Goal: Information Seeking & Learning: Learn about a topic

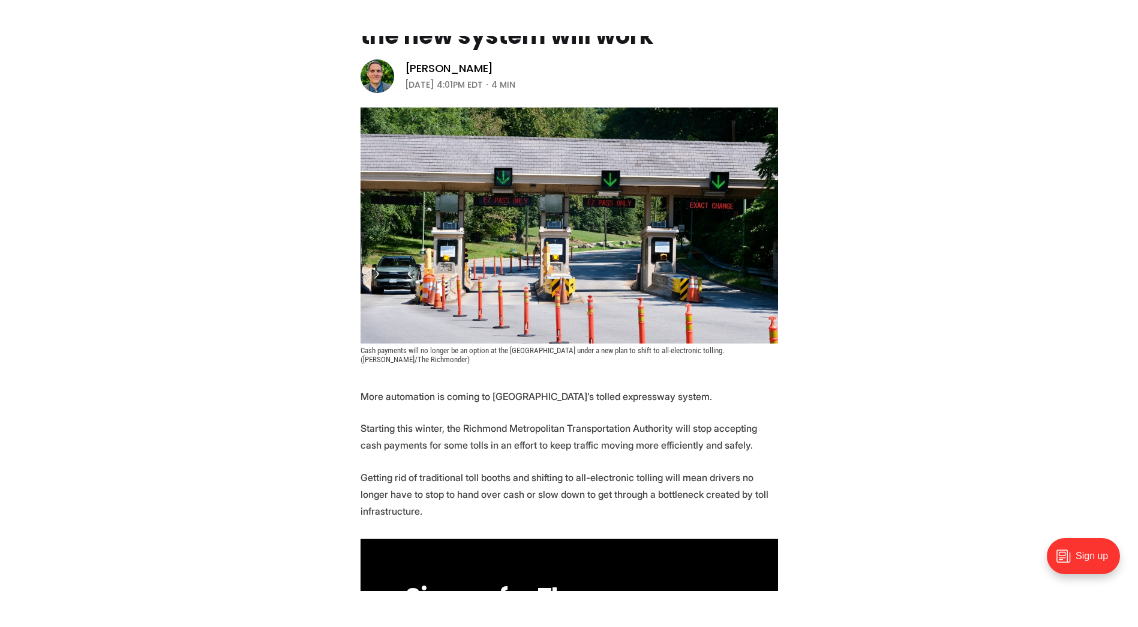
scroll to position [217, 0]
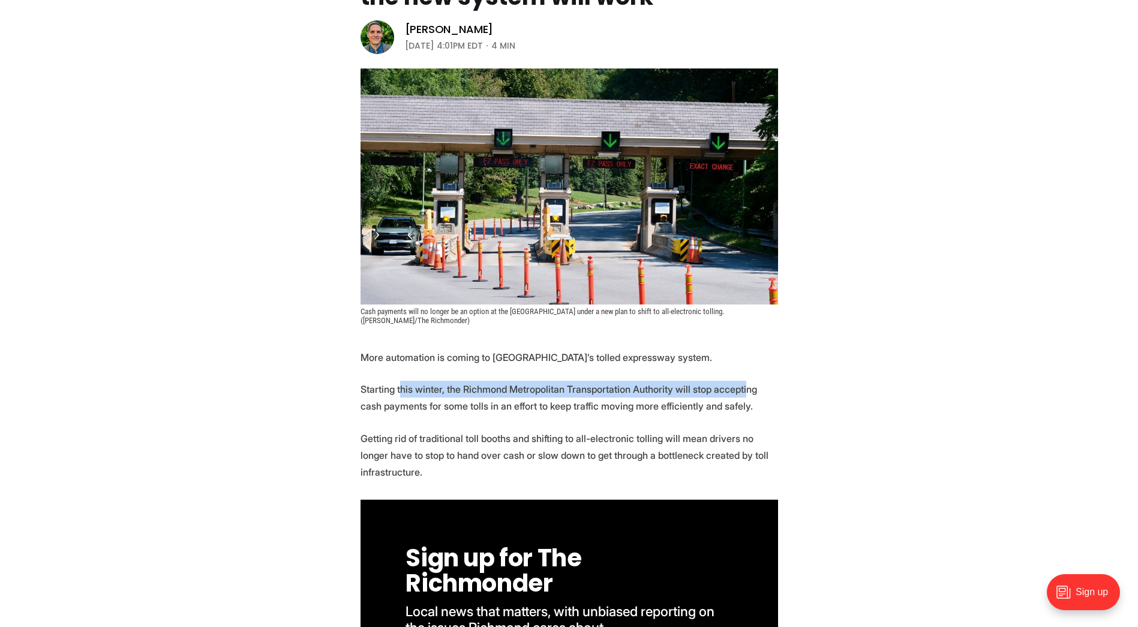
drag, startPoint x: 398, startPoint y: 386, endPoint x: 741, endPoint y: 388, distance: 342.7
click at [741, 388] on p "Starting this winter, the Richmond Metropolitan Transportation Authority will s…" at bounding box center [570, 397] width 418 height 34
drag, startPoint x: 741, startPoint y: 388, endPoint x: 732, endPoint y: 391, distance: 8.9
click at [742, 388] on p "Starting this winter, the Richmond Metropolitan Transportation Authority will s…" at bounding box center [570, 397] width 418 height 34
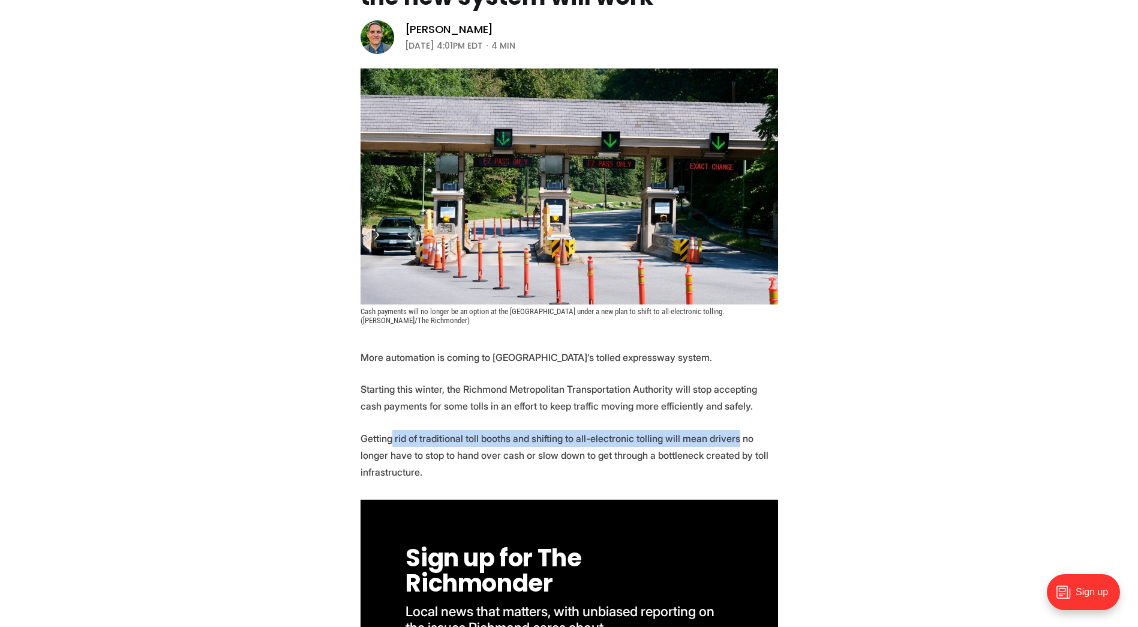
drag, startPoint x: 389, startPoint y: 440, endPoint x: 726, endPoint y: 440, distance: 336.7
click at [726, 440] on p "Getting rid of traditional toll booths and shifting to all-electronic tolling w…" at bounding box center [570, 455] width 418 height 50
drag, startPoint x: 726, startPoint y: 440, endPoint x: 711, endPoint y: 440, distance: 15.0
click at [726, 440] on p "Getting rid of traditional toll booths and shifting to all-electronic tolling w…" at bounding box center [570, 455] width 418 height 50
drag, startPoint x: 613, startPoint y: 437, endPoint x: 692, endPoint y: 436, distance: 78.6
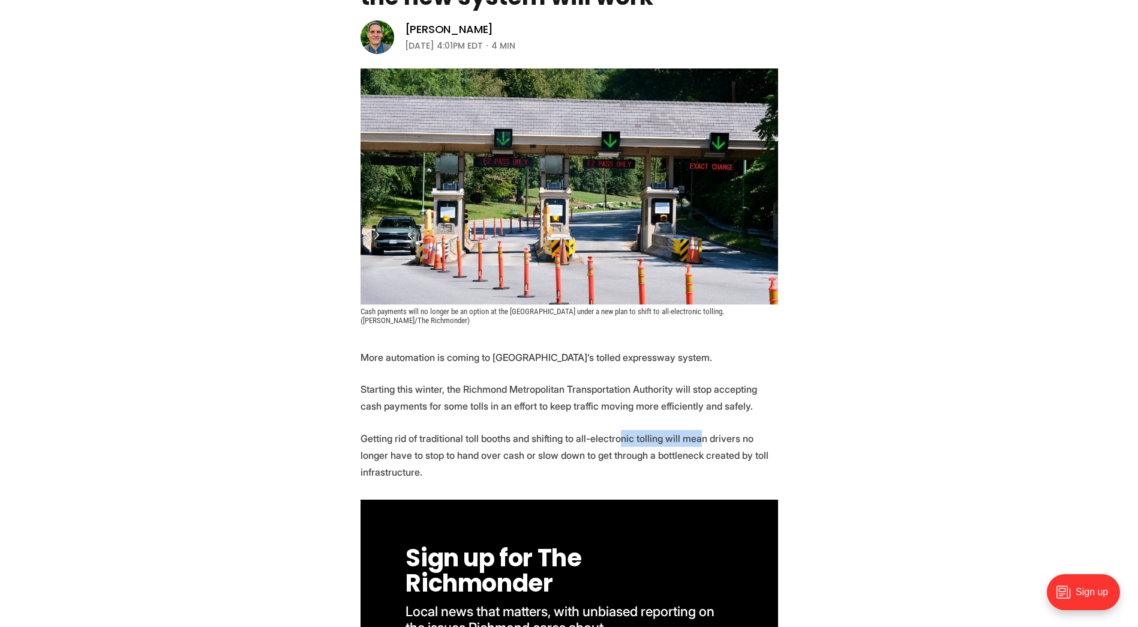
click at [692, 436] on p "Getting rid of traditional toll booths and shifting to all-electronic tolling w…" at bounding box center [570, 455] width 418 height 50
drag, startPoint x: 692, startPoint y: 436, endPoint x: 677, endPoint y: 436, distance: 15.0
click at [692, 436] on p "Getting rid of traditional toll booths and shifting to all-electronic tolling w…" at bounding box center [570, 455] width 418 height 50
drag, startPoint x: 631, startPoint y: 436, endPoint x: 741, endPoint y: 433, distance: 109.3
click at [741, 433] on p "Getting rid of traditional toll booths and shifting to all-electronic tolling w…" at bounding box center [570, 455] width 418 height 50
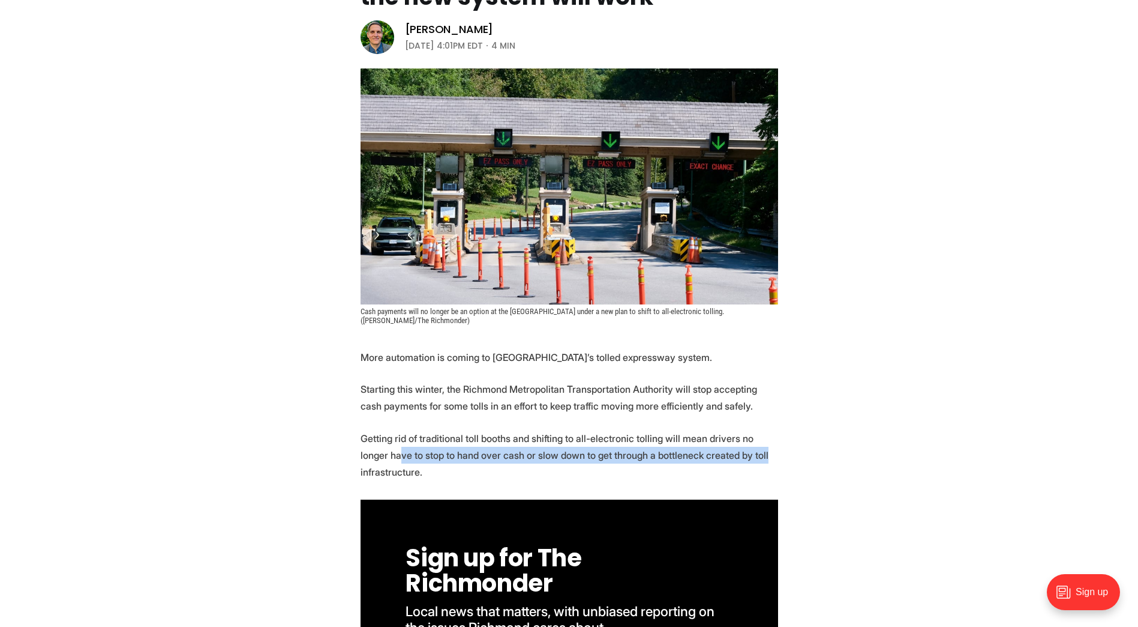
drag, startPoint x: 370, startPoint y: 453, endPoint x: 731, endPoint y: 453, distance: 361.3
click at [731, 453] on p "Getting rid of traditional toll booths and shifting to all-electronic tolling w…" at bounding box center [570, 455] width 418 height 50
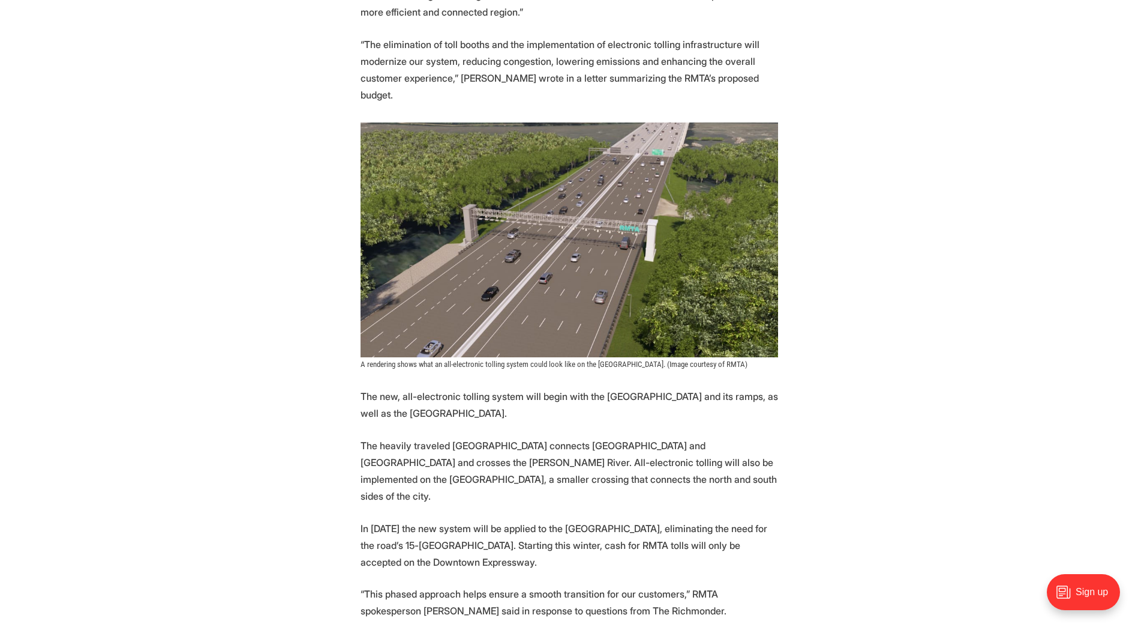
scroll to position [1116, 0]
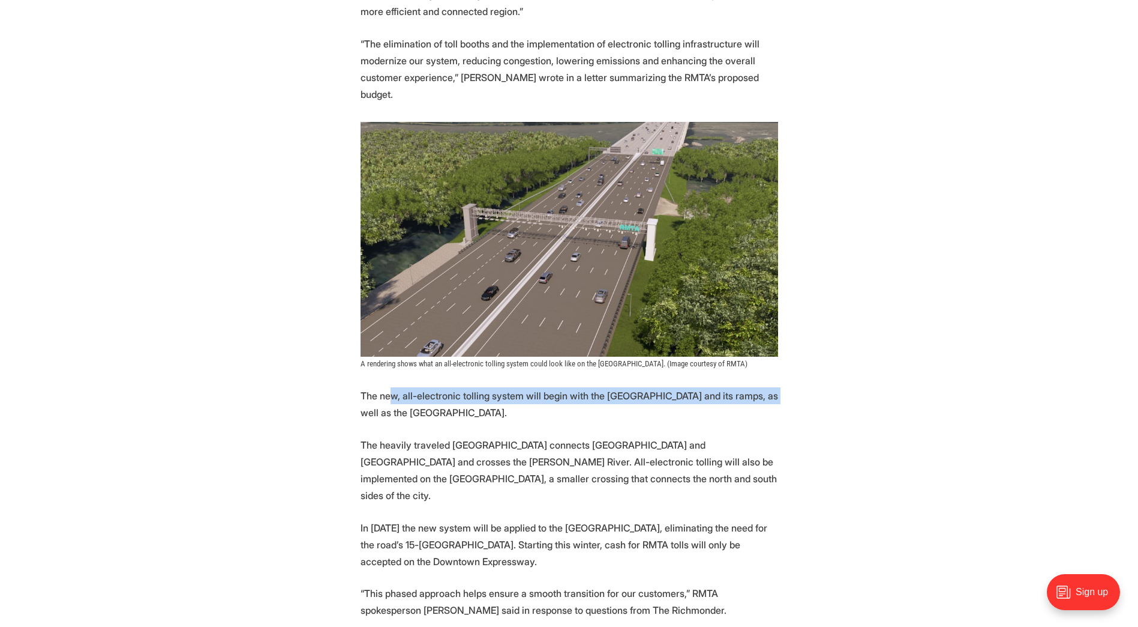
drag, startPoint x: 413, startPoint y: 376, endPoint x: 760, endPoint y: 379, distance: 347.5
click at [760, 387] on p "The new, all-electronic tolling system will begin with the [GEOGRAPHIC_DATA] an…" at bounding box center [570, 404] width 418 height 34
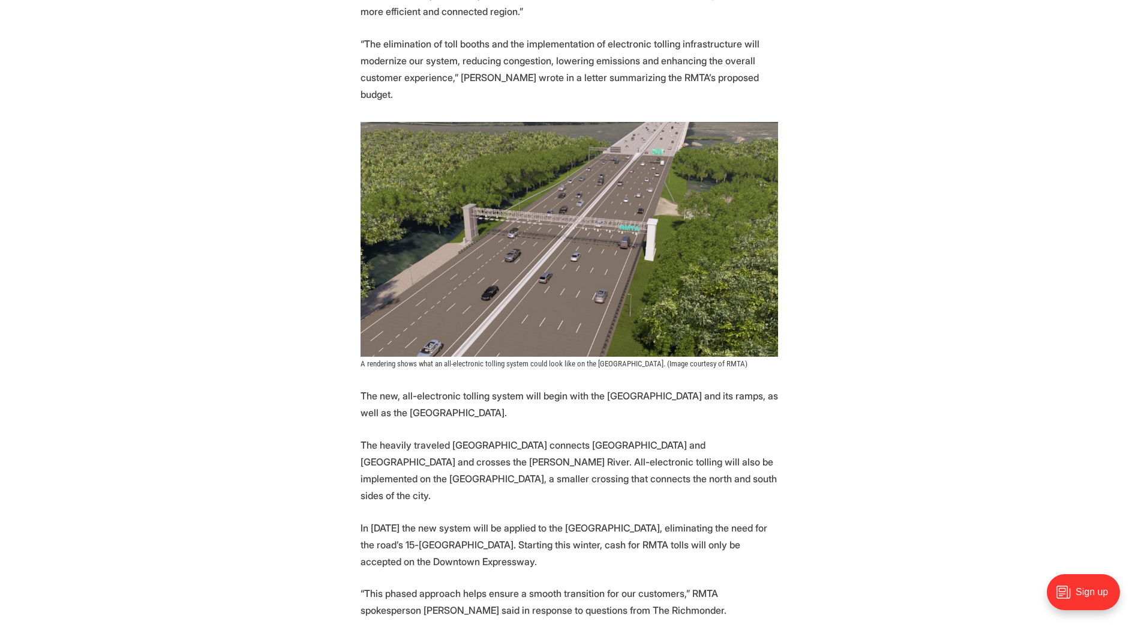
click at [426, 395] on p "The new, all-electronic tolling system will begin with the [GEOGRAPHIC_DATA] an…" at bounding box center [570, 404] width 418 height 34
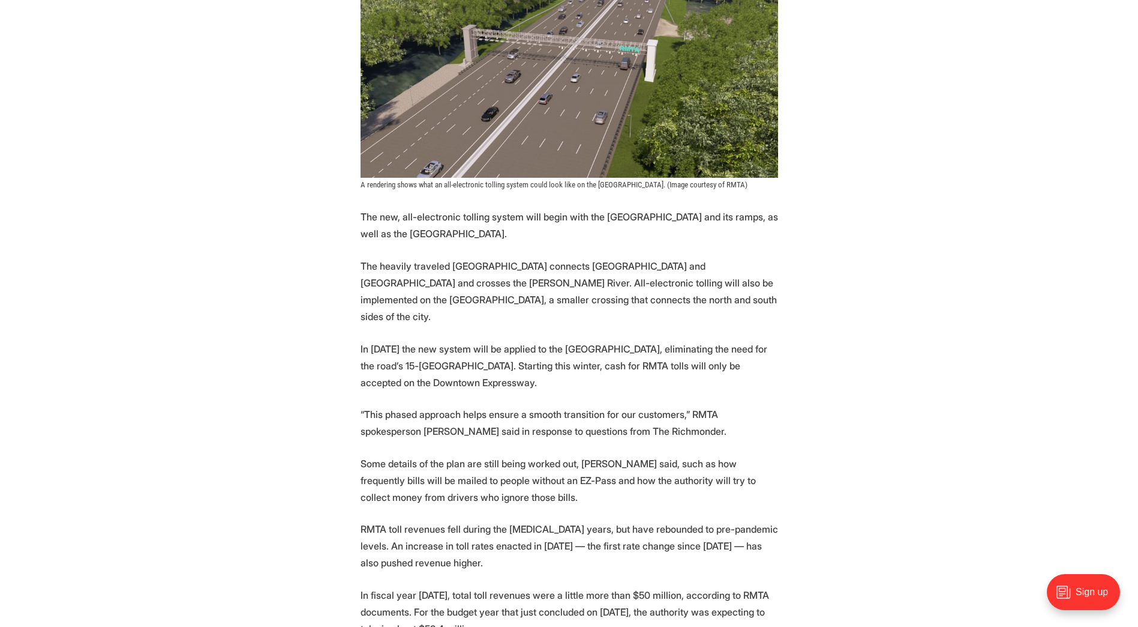
scroll to position [1296, 0]
drag, startPoint x: 454, startPoint y: 445, endPoint x: 591, endPoint y: 446, distance: 136.8
click at [591, 454] on p "Some details of the plan are still being worked out, [PERSON_NAME] said, such a…" at bounding box center [570, 479] width 418 height 50
drag, startPoint x: 388, startPoint y: 461, endPoint x: 487, endPoint y: 464, distance: 98.5
click at [487, 464] on p "Some details of the plan are still being worked out, [PERSON_NAME] said, such a…" at bounding box center [570, 479] width 418 height 50
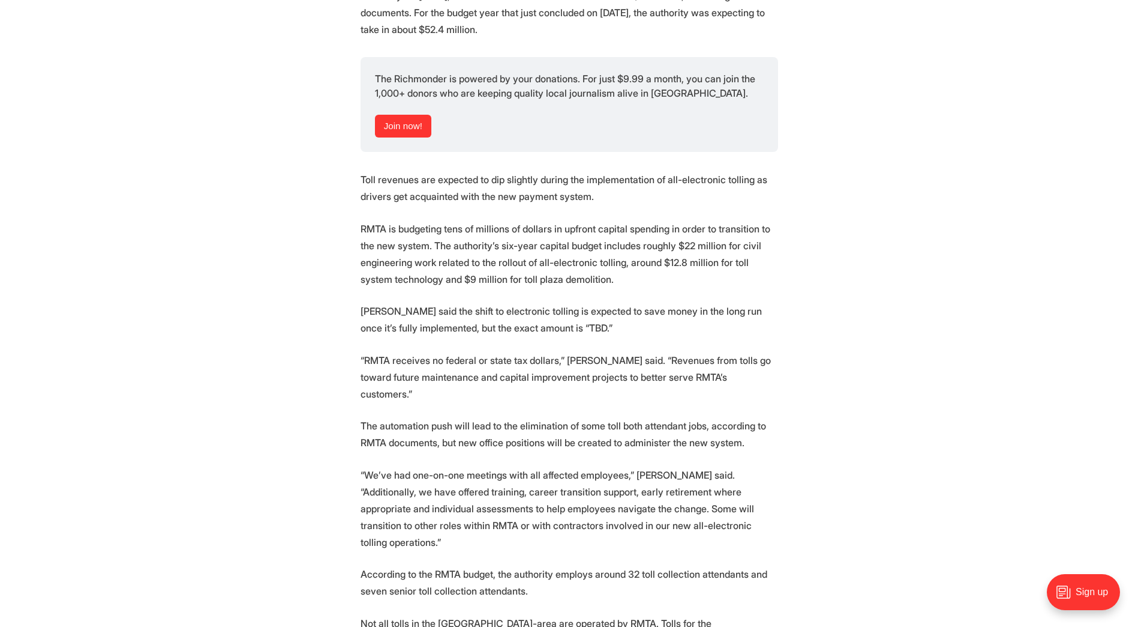
scroll to position [1895, 0]
drag, startPoint x: 463, startPoint y: 440, endPoint x: 759, endPoint y: 440, distance: 295.3
click at [759, 466] on p "“We’ve had one-on-one meetings with all affected employees,” [PERSON_NAME] said…" at bounding box center [570, 508] width 418 height 84
drag, startPoint x: 362, startPoint y: 458, endPoint x: 750, endPoint y: 455, distance: 388.3
click at [750, 466] on p "“We’ve had one-on-one meetings with all affected employees,” [PERSON_NAME] said…" at bounding box center [570, 508] width 418 height 84
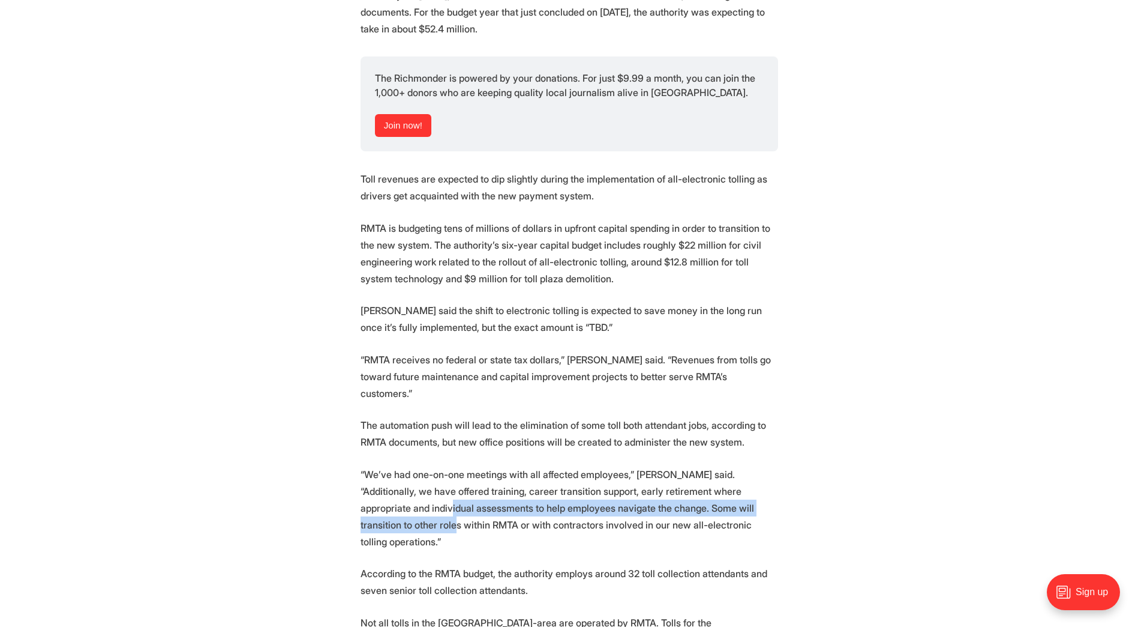
drag, startPoint x: 750, startPoint y: 455, endPoint x: 687, endPoint y: 458, distance: 63.1
click at [687, 466] on p "“We’ve had one-on-one meetings with all affected employees,” [PERSON_NAME] said…" at bounding box center [570, 508] width 418 height 84
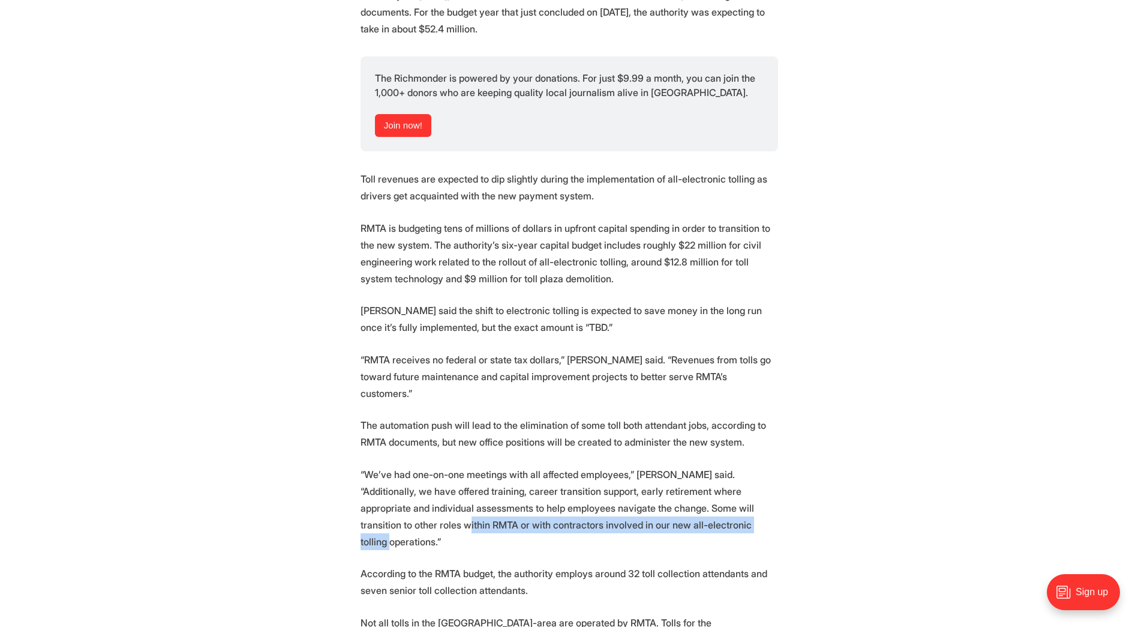
drag, startPoint x: 361, startPoint y: 475, endPoint x: 670, endPoint y: 475, distance: 309.1
click at [670, 475] on p "“We’ve had one-on-one meetings with all affected employees,” [PERSON_NAME] said…" at bounding box center [570, 508] width 418 height 84
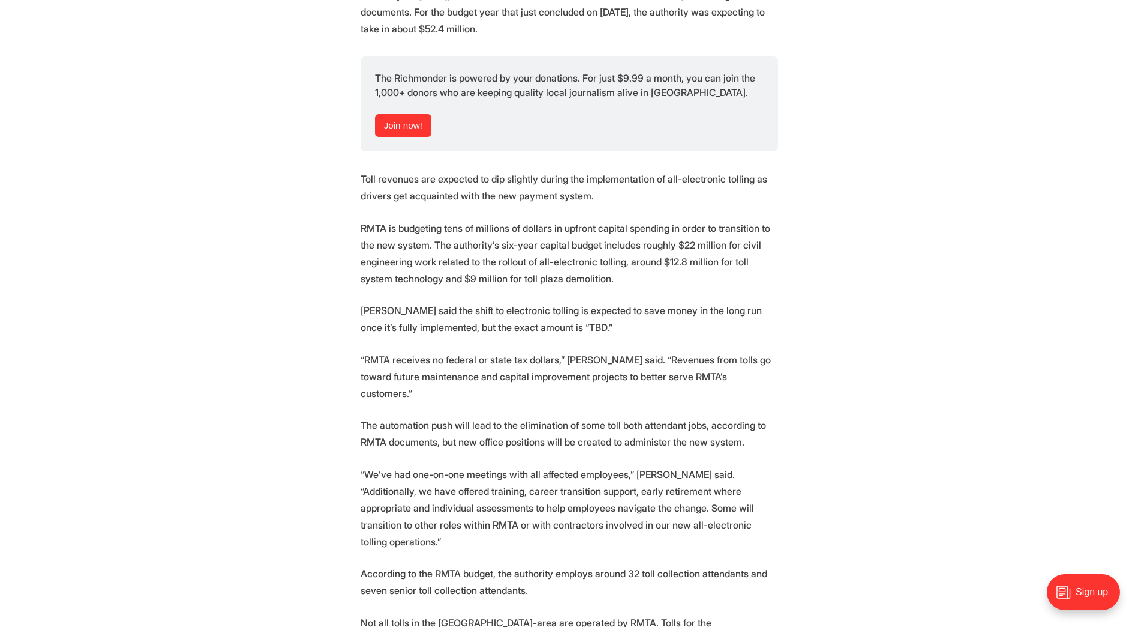
drag, startPoint x: 670, startPoint y: 475, endPoint x: 659, endPoint y: 475, distance: 11.4
click at [673, 475] on p "“We’ve had one-on-one meetings with all affected employees,” [PERSON_NAME] said…" at bounding box center [570, 508] width 418 height 84
drag, startPoint x: 594, startPoint y: 475, endPoint x: 682, endPoint y: 474, distance: 88.2
click at [682, 474] on p "“We’ve had one-on-one meetings with all affected employees,” [PERSON_NAME] said…" at bounding box center [570, 508] width 418 height 84
drag, startPoint x: 682, startPoint y: 474, endPoint x: 670, endPoint y: 475, distance: 12.6
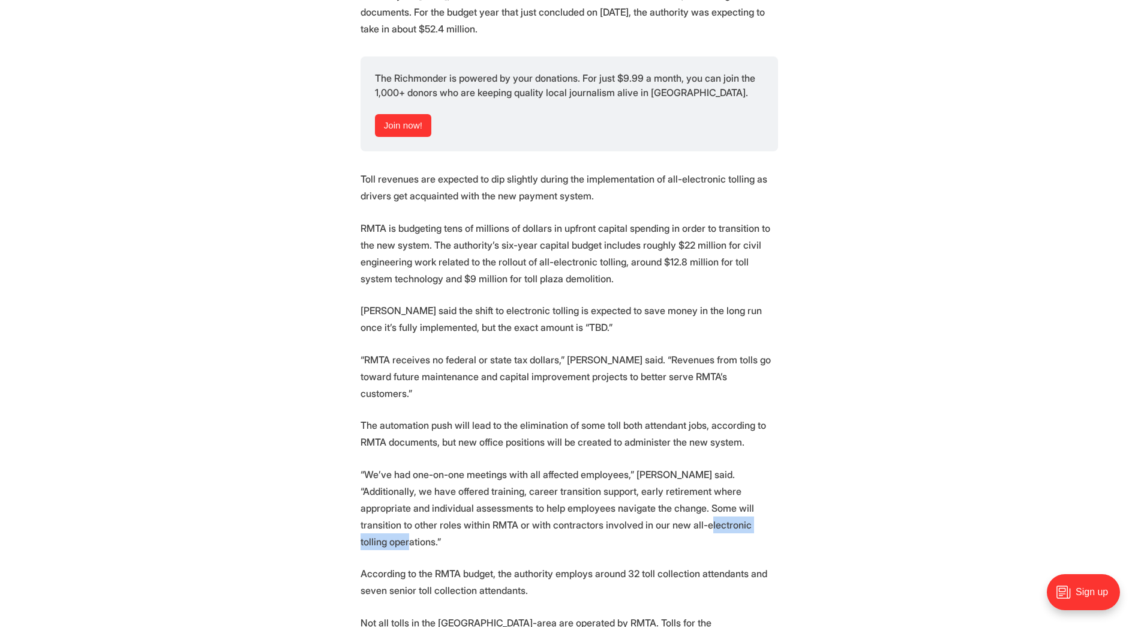
click at [682, 474] on p "“We’ve had one-on-one meetings with all affected employees,” [PERSON_NAME] said…" at bounding box center [570, 508] width 418 height 84
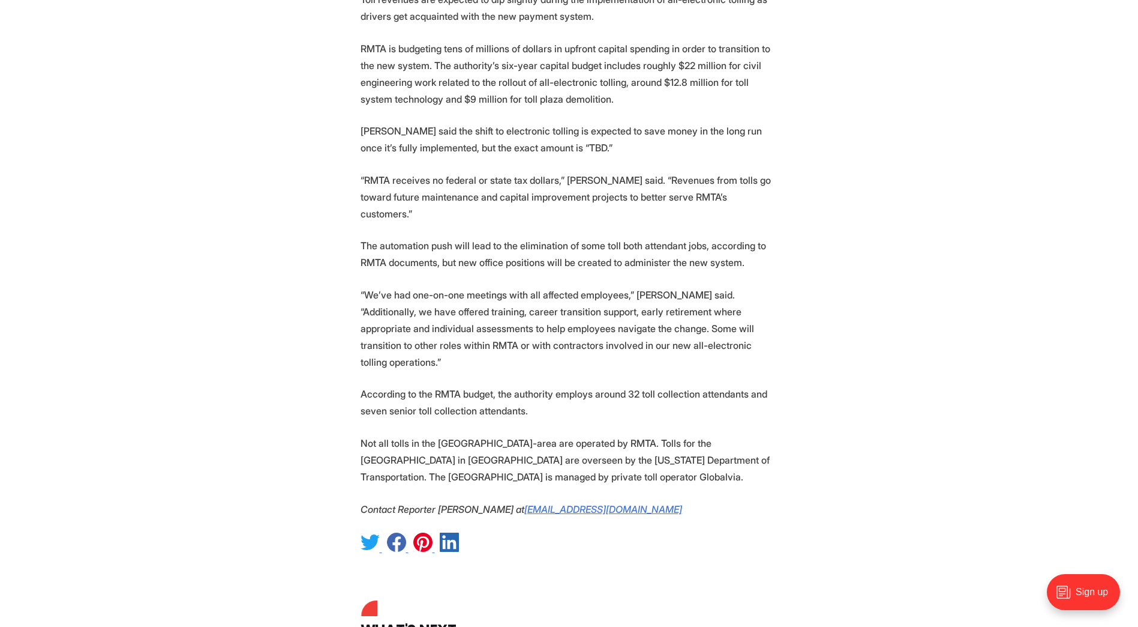
scroll to position [2075, 0]
drag, startPoint x: 385, startPoint y: 413, endPoint x: 647, endPoint y: 410, distance: 262.3
click at [647, 434] on p "Not all tolls in the [GEOGRAPHIC_DATA]-area are operated by RMTA. Tolls for the…" at bounding box center [570, 459] width 418 height 50
click at [648, 434] on p "Not all tolls in the [GEOGRAPHIC_DATA]-area are operated by RMTA. Tolls for the…" at bounding box center [570, 459] width 418 height 50
drag, startPoint x: 361, startPoint y: 410, endPoint x: 652, endPoint y: 406, distance: 290.5
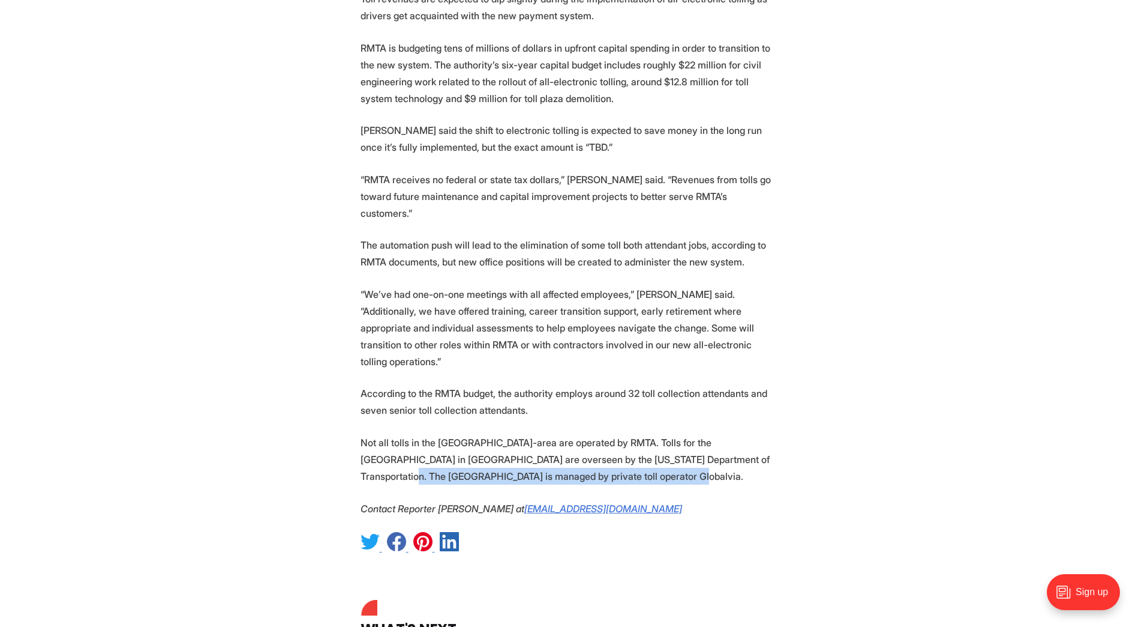
click at [652, 434] on p "Not all tolls in the [GEOGRAPHIC_DATA]-area are operated by RMTA. Tolls for the…" at bounding box center [570, 459] width 418 height 50
drag, startPoint x: 652, startPoint y: 406, endPoint x: 576, endPoint y: 408, distance: 75.6
click at [590, 434] on p "Not all tolls in the [GEOGRAPHIC_DATA]-area are operated by RMTA. Tolls for the…" at bounding box center [570, 459] width 418 height 50
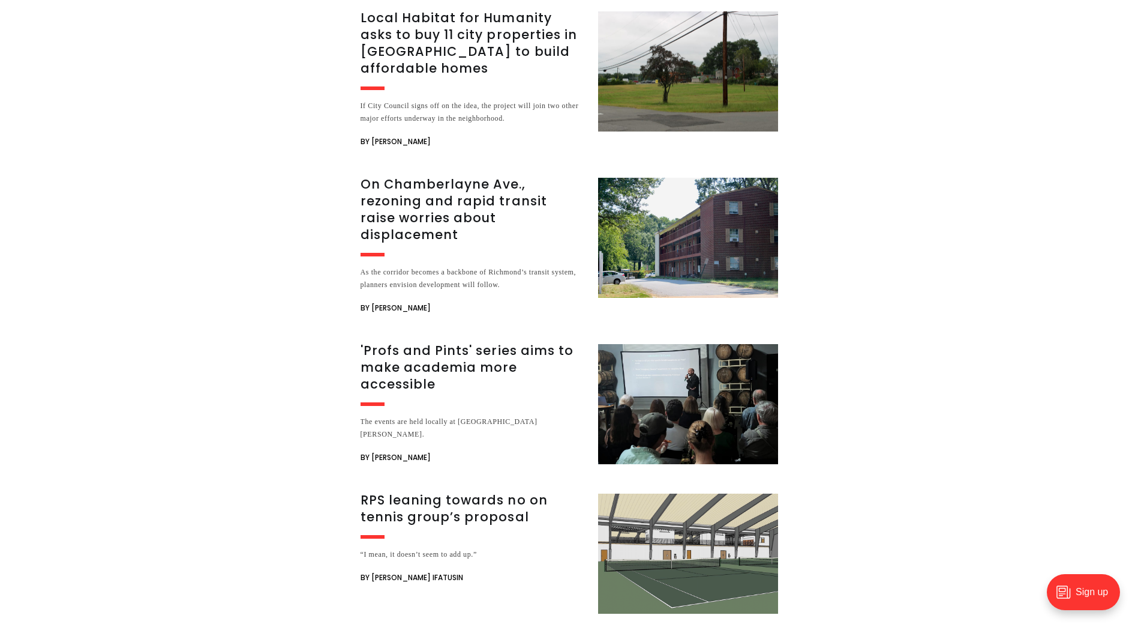
scroll to position [2733, 0]
